Goal: Task Accomplishment & Management: Manage account settings

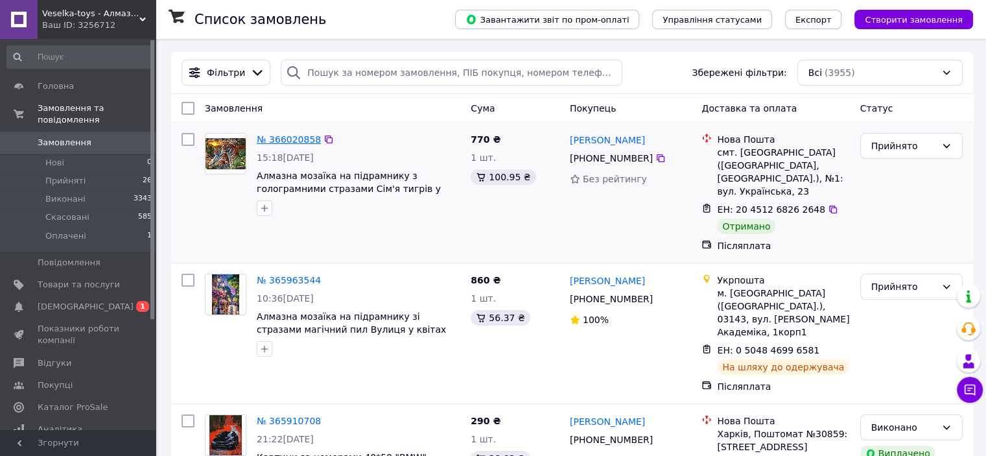
click at [275, 138] on link "№ 366020858" at bounding box center [289, 139] width 64 height 10
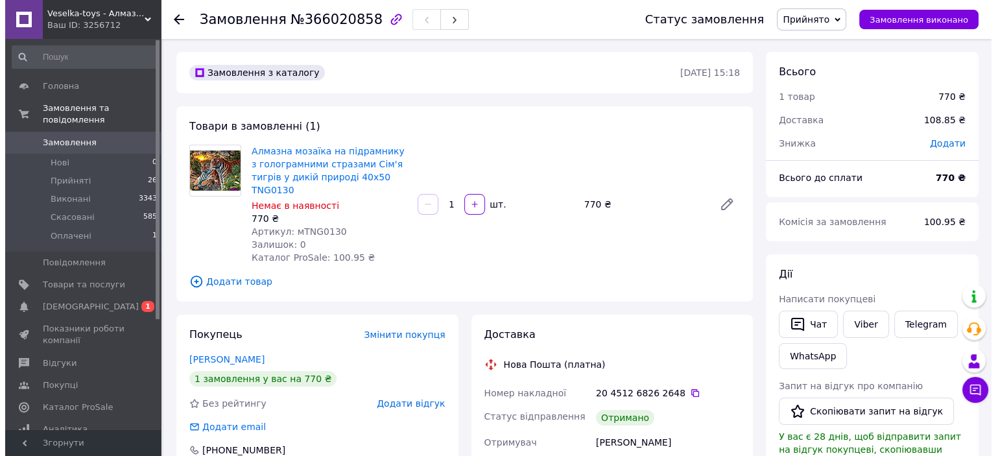
scroll to position [259, 0]
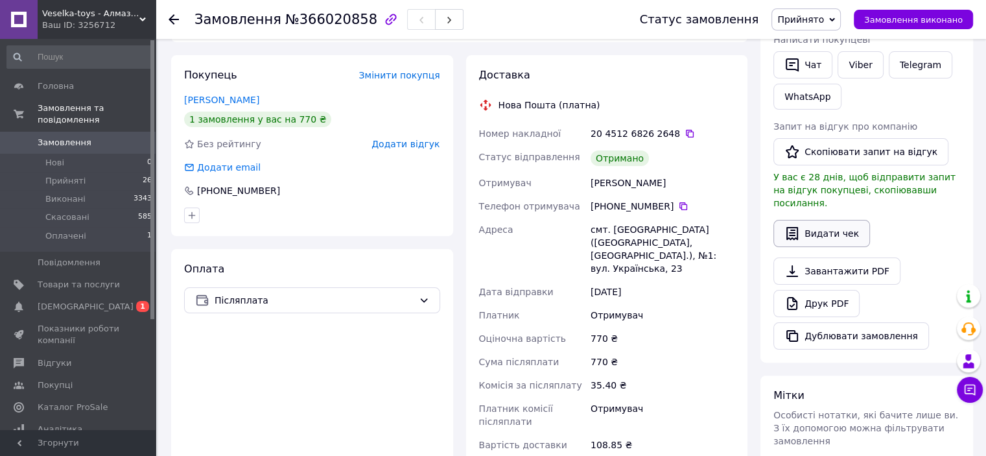
click at [808, 220] on button "Видати чек" at bounding box center [821, 233] width 97 height 27
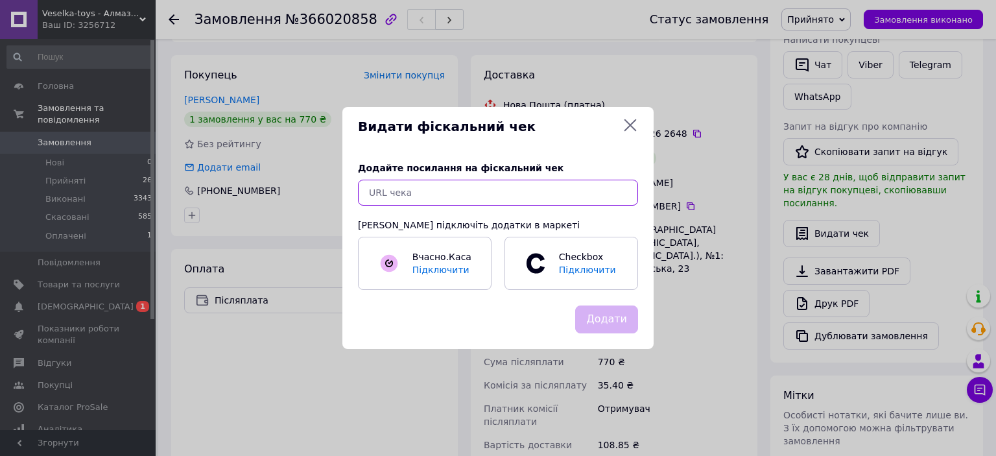
click at [392, 192] on input "text" at bounding box center [498, 193] width 280 height 26
paste input "https://check.checkbox.ua/d7a7790b-6f9a-404c-8d9e-4138364f28c3"
type input "https://check.checkbox.ua/d7a7790b-6f9a-404c-8d9e-4138364f28c3"
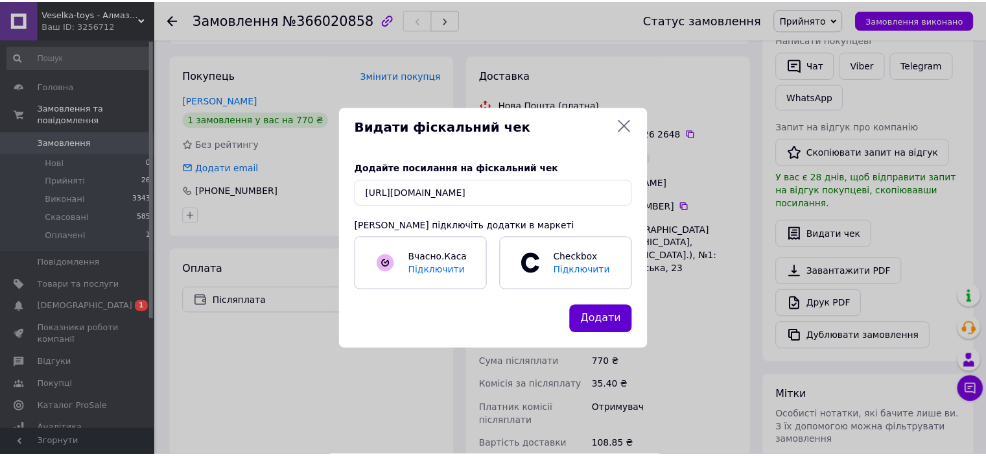
scroll to position [0, 0]
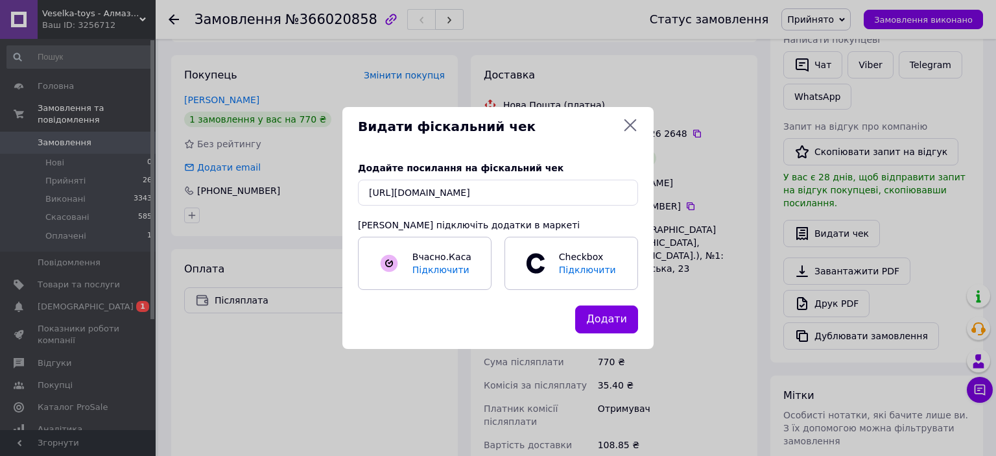
click at [606, 323] on button "Додати" at bounding box center [606, 319] width 63 height 28
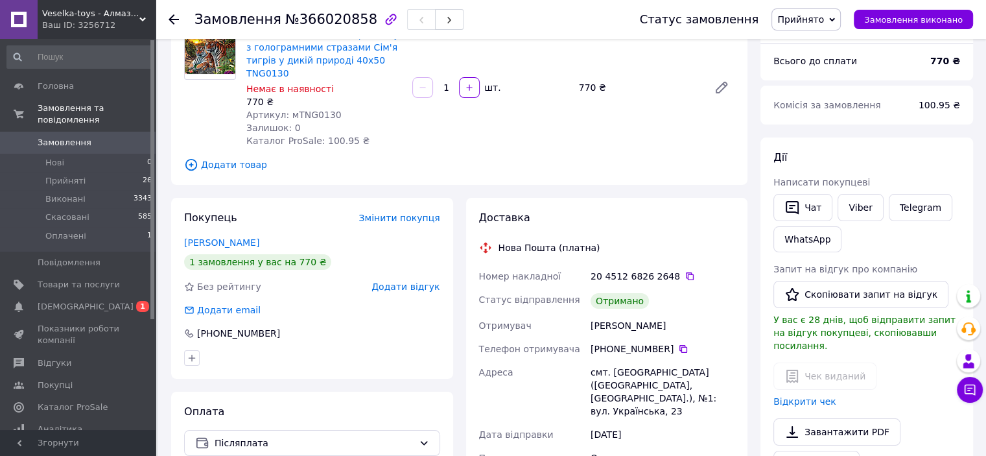
scroll to position [259, 0]
